Goal: Transaction & Acquisition: Purchase product/service

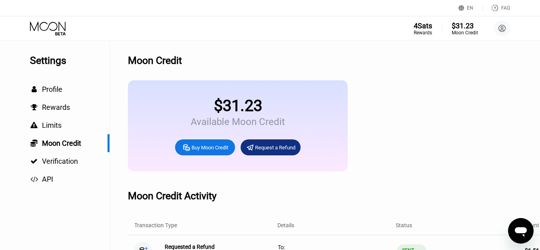
click at [60, 29] on icon at bounding box center [48, 29] width 37 height 14
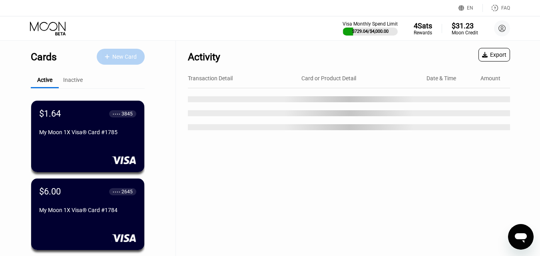
click at [123, 62] on div "New Card" at bounding box center [121, 57] width 48 height 16
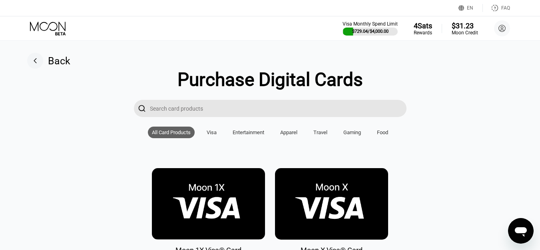
click at [216, 212] on img at bounding box center [208, 204] width 113 height 72
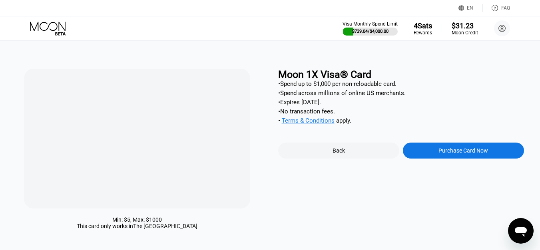
click at [447, 154] on div "Purchase Card Now" at bounding box center [464, 151] width 50 height 6
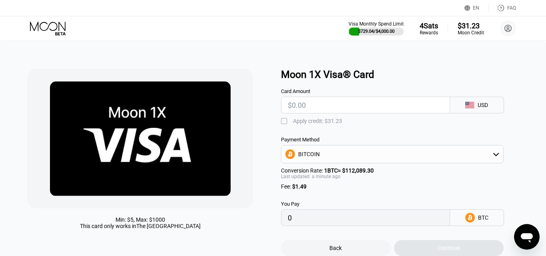
type input "0"
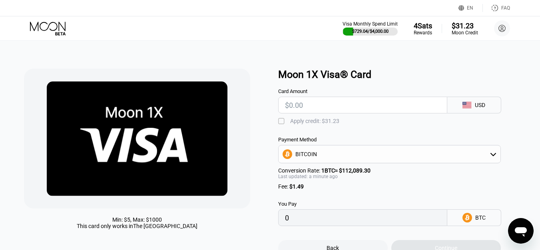
click at [312, 109] on input "text" at bounding box center [363, 105] width 156 height 16
type input "$6"
type input "0.00006683"
type input "$6"
click at [297, 124] on div "Apply credit: $7.49" at bounding box center [313, 121] width 46 height 6
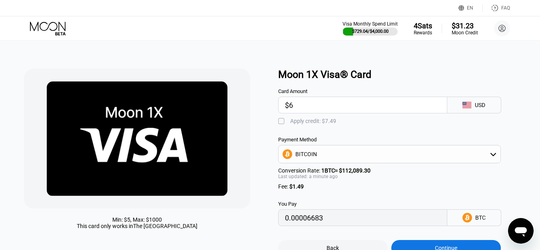
type input "0"
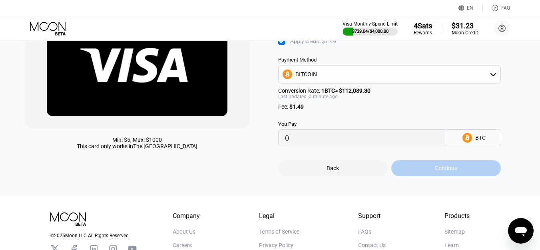
click at [429, 176] on div "Continue" at bounding box center [446, 168] width 110 height 16
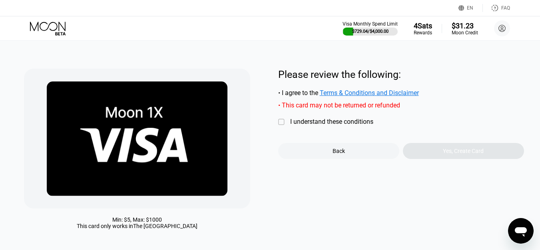
click at [283, 126] on div "" at bounding box center [282, 122] width 8 height 8
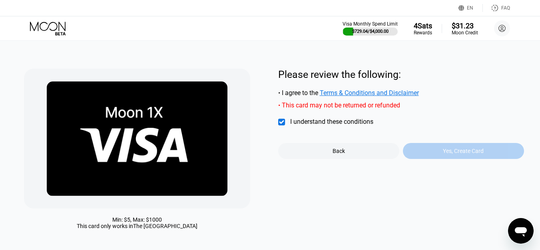
click at [426, 156] on div "Yes, Create Card" at bounding box center [463, 151] width 121 height 16
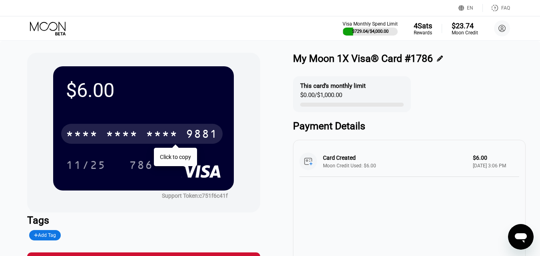
click at [122, 132] on div "* * * *" at bounding box center [122, 135] width 32 height 13
click at [58, 29] on icon at bounding box center [48, 29] width 37 height 14
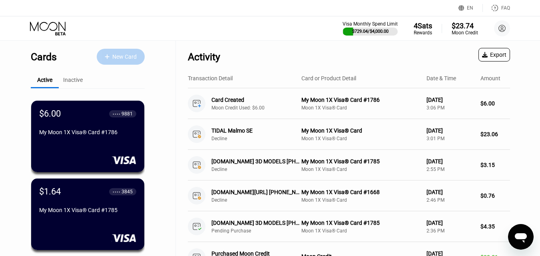
click at [129, 58] on div "New Card" at bounding box center [124, 57] width 24 height 7
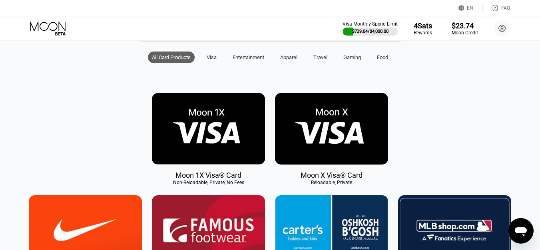
scroll to position [80, 0]
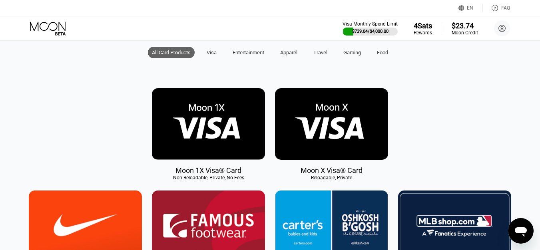
click at [220, 121] on img at bounding box center [208, 124] width 113 height 72
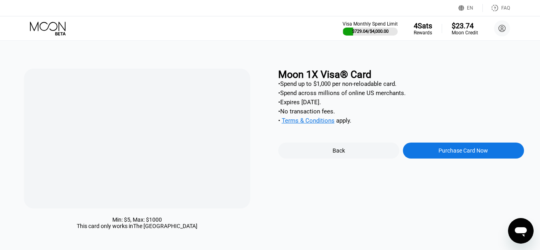
click at [441, 154] on div "Purchase Card Now" at bounding box center [463, 151] width 121 height 16
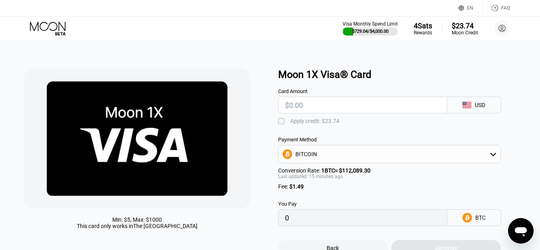
click at [356, 108] on input "text" at bounding box center [363, 105] width 156 height 16
type input "$10"
type input "0.00010262"
type input "$10"
click at [296, 124] on div "Apply credit: $11.49" at bounding box center [314, 121] width 49 height 6
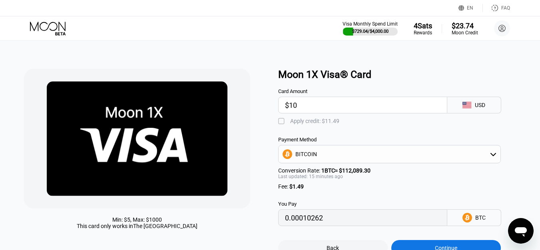
type input "0"
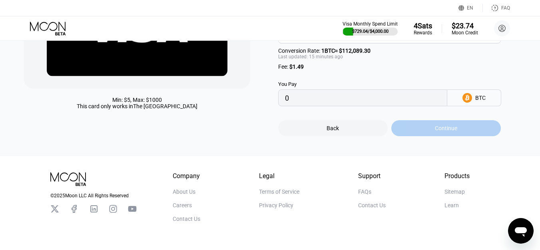
click at [417, 135] on div "Continue" at bounding box center [446, 128] width 110 height 16
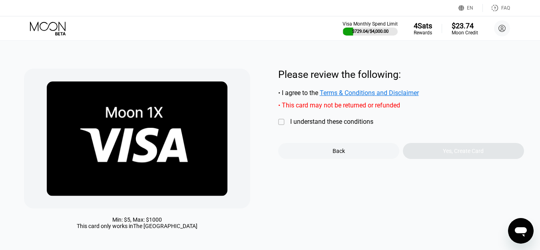
click at [280, 126] on div "Min: $ 5 , Max: $ 1000 This card only works in The United States Please review …" at bounding box center [270, 151] width 492 height 165
click at [283, 125] on div "" at bounding box center [282, 122] width 8 height 8
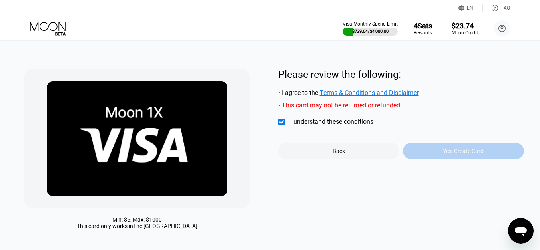
click at [447, 154] on div "Yes, Create Card" at bounding box center [463, 151] width 41 height 6
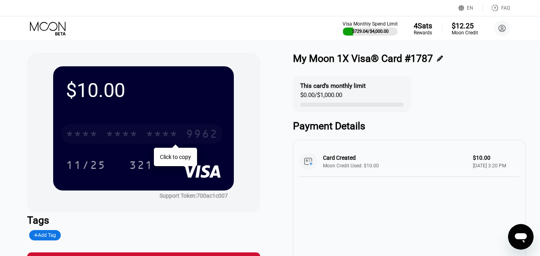
click at [146, 133] on div "* * * *" at bounding box center [162, 135] width 32 height 13
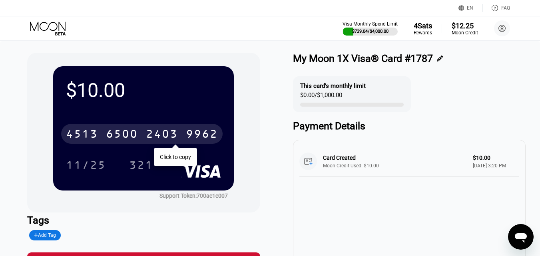
click at [50, 25] on icon at bounding box center [48, 29] width 37 height 14
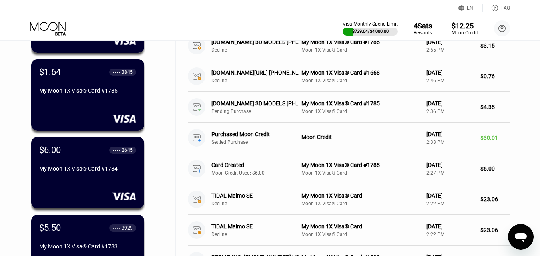
scroll to position [120, 0]
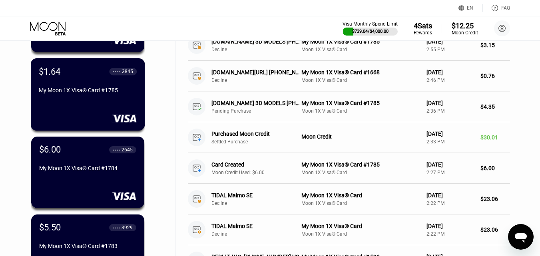
click at [67, 85] on div "$1.64 ● ● ● ● 3845 My Moon 1X Visa® Card #1785" at bounding box center [88, 81] width 98 height 30
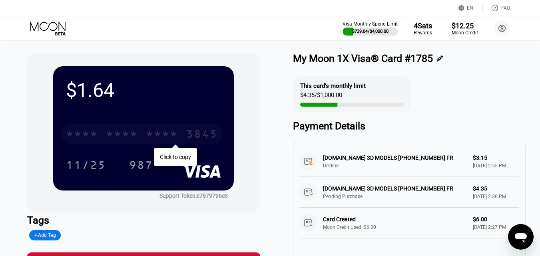
click at [128, 136] on div "* * * *" at bounding box center [122, 135] width 32 height 13
